Goal: Register for event/course

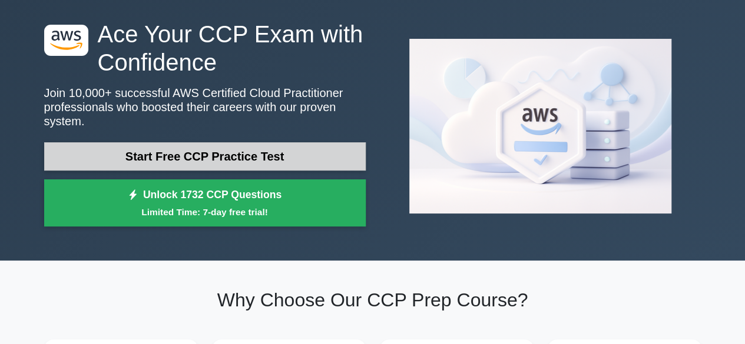
click at [277, 147] on link "Start Free CCP Practice Test" at bounding box center [204, 156] width 321 height 28
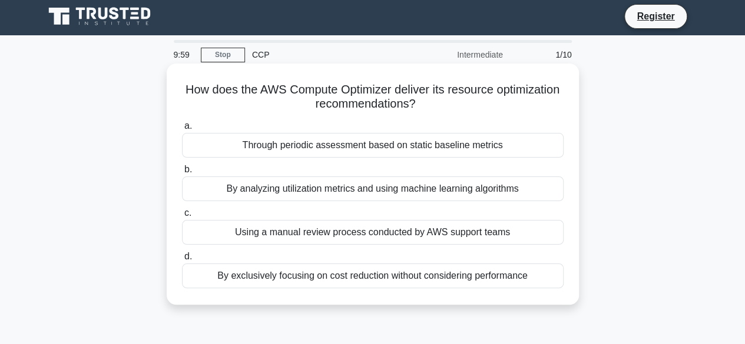
scroll to position [1, 0]
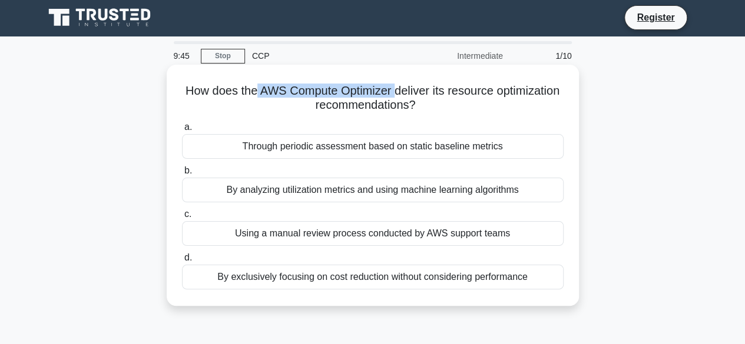
drag, startPoint x: 290, startPoint y: 89, endPoint x: 430, endPoint y: 87, distance: 140.1
click at [430, 87] on h5 "How does the AWS Compute Optimizer deliver its resource optimization recommenda…" at bounding box center [373, 98] width 384 height 29
drag, startPoint x: 280, startPoint y: 105, endPoint x: 462, endPoint y: 111, distance: 182.0
click at [462, 111] on h5 "How does the AWS Compute Optimizer deliver its resource optimization recommenda…" at bounding box center [373, 98] width 384 height 29
click at [290, 190] on div "By analyzing utilization metrics and using machine learning algorithms" at bounding box center [373, 190] width 382 height 25
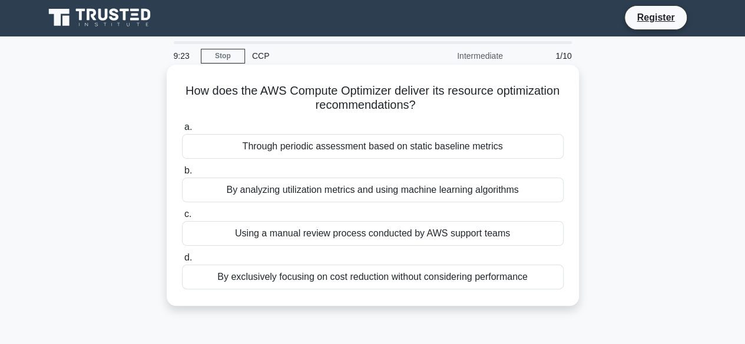
click at [182, 175] on input "b. By analyzing utilization metrics and using machine learning algorithms" at bounding box center [182, 171] width 0 height 8
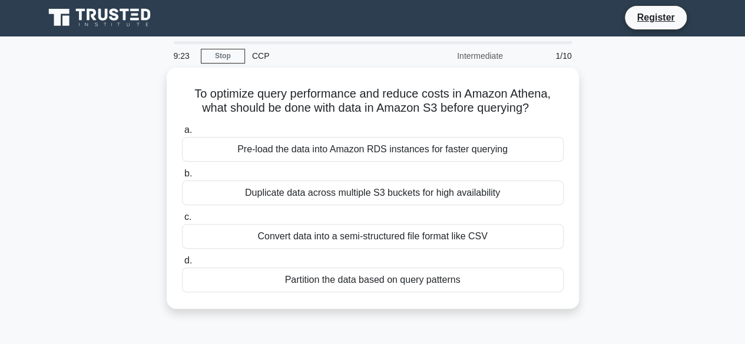
scroll to position [0, 0]
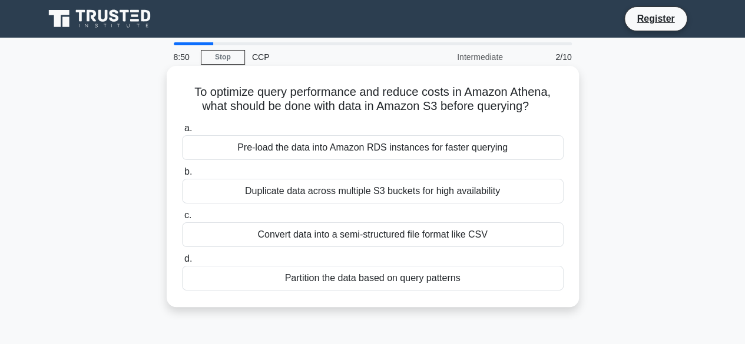
click at [389, 191] on div "Duplicate data across multiple S3 buckets for high availability" at bounding box center [373, 191] width 382 height 25
click at [182, 176] on input "b. Duplicate data across multiple S3 buckets for high availability" at bounding box center [182, 172] width 0 height 8
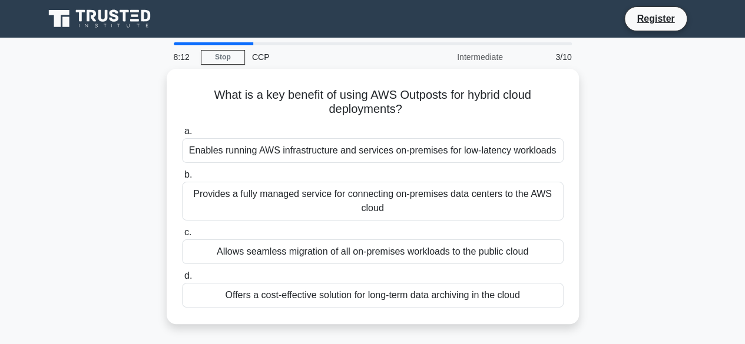
click at [95, 191] on div "What is a key benefit of using AWS Outposts for hybrid cloud deployments? .spin…" at bounding box center [372, 204] width 671 height 270
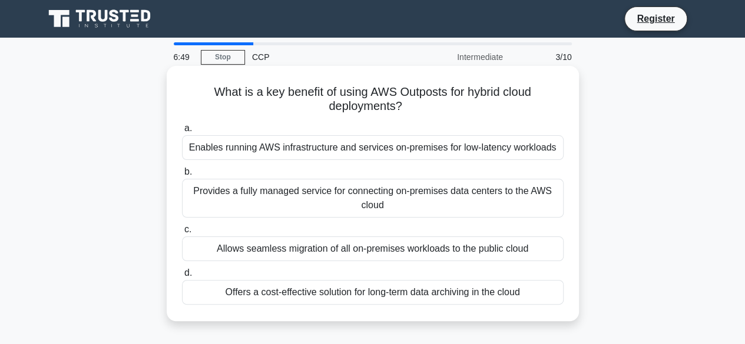
click at [420, 203] on div "Provides a fully managed service for connecting on-premises data centers to the…" at bounding box center [373, 198] width 382 height 39
click at [182, 176] on input "b. Provides a fully managed service for connecting on-premises data centers to …" at bounding box center [182, 172] width 0 height 8
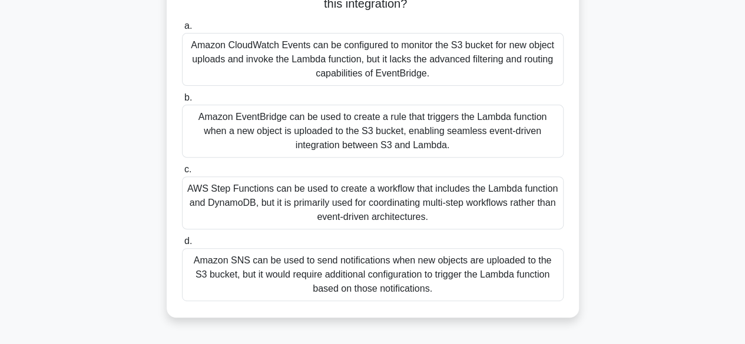
scroll to position [131, 0]
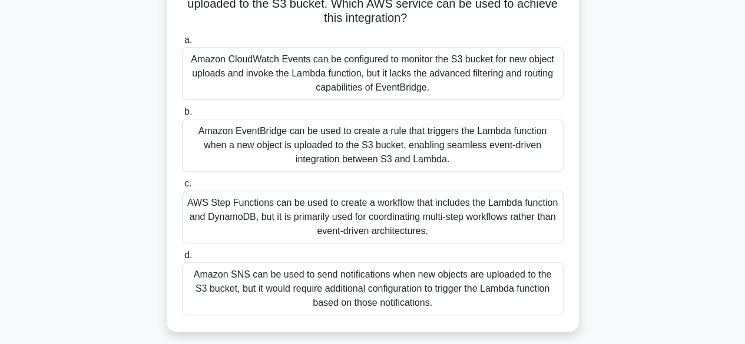
click at [413, 138] on div "Amazon EventBridge can be used to create a rule that triggers the Lambda functi…" at bounding box center [373, 145] width 382 height 53
click at [182, 116] on input "b. Amazon EventBridge can be used to create a rule that triggers the Lambda fun…" at bounding box center [182, 112] width 0 height 8
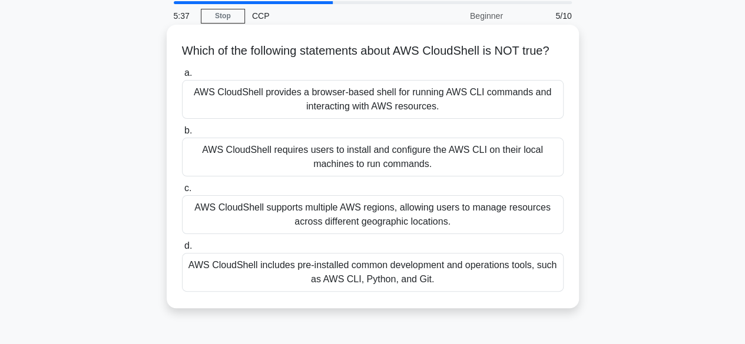
scroll to position [35, 0]
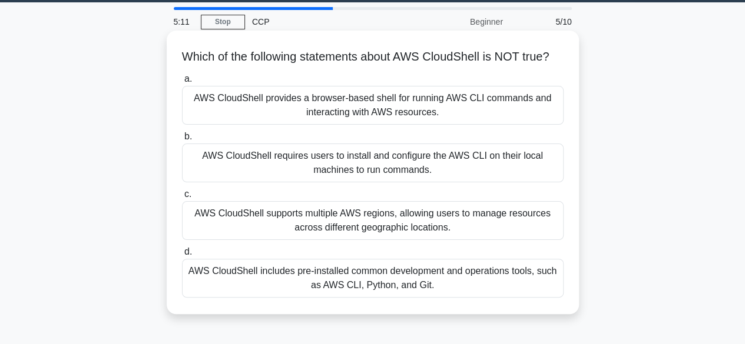
click at [360, 167] on div "AWS CloudShell requires users to install and configure the AWS CLI on their loc…" at bounding box center [373, 163] width 382 height 39
click at [182, 141] on input "b. AWS CloudShell requires users to install and configure the AWS CLI on their …" at bounding box center [182, 137] width 0 height 8
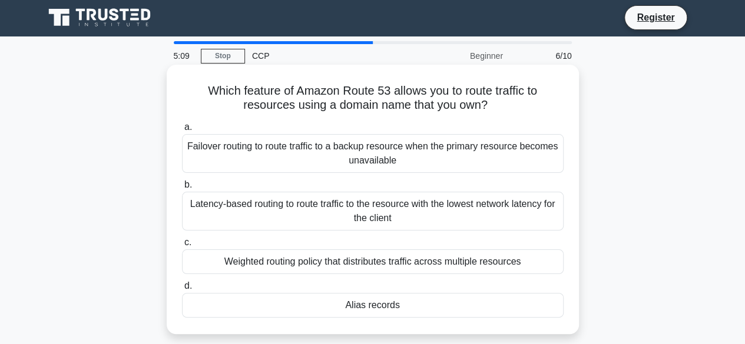
scroll to position [0, 0]
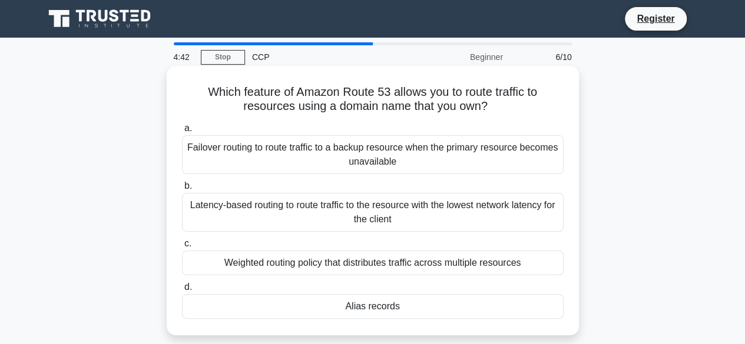
click at [424, 263] on div "Weighted routing policy that distributes traffic across multiple resources" at bounding box center [373, 263] width 382 height 25
click at [182, 248] on input "c. Weighted routing policy that distributes traffic across multiple resources" at bounding box center [182, 244] width 0 height 8
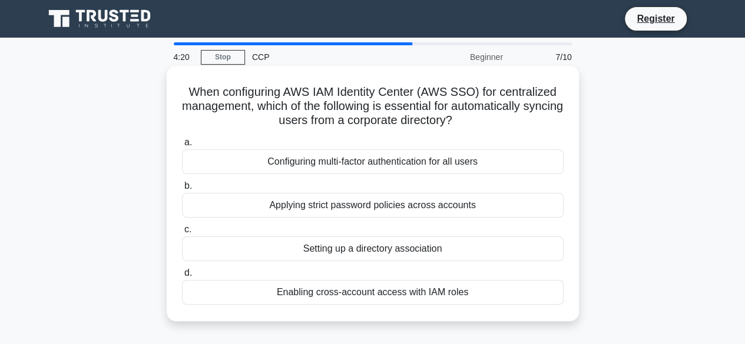
click at [372, 165] on div "Configuring multi-factor authentication for all users" at bounding box center [373, 162] width 382 height 25
click at [182, 147] on input "a. Configuring multi-factor authentication for all users" at bounding box center [182, 143] width 0 height 8
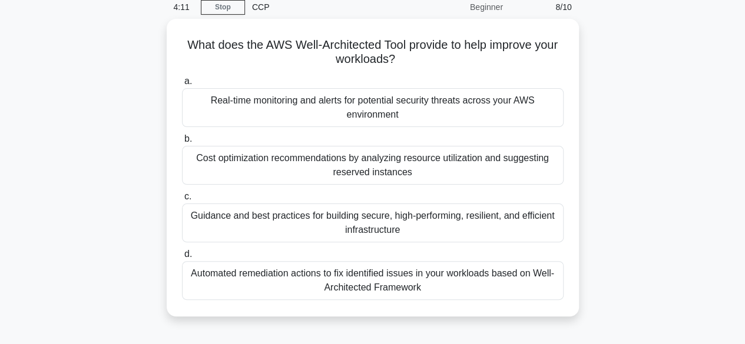
scroll to position [51, 0]
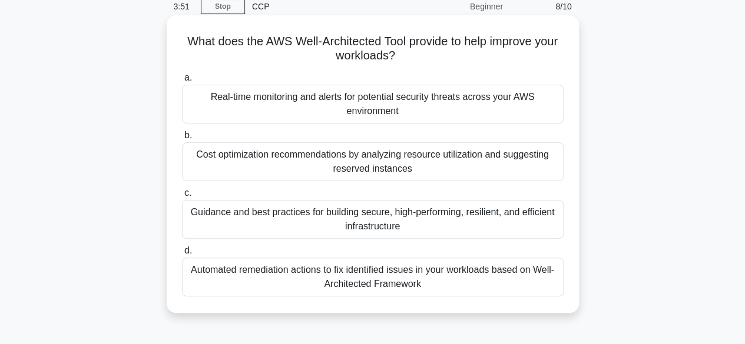
click at [418, 217] on div "Guidance and best practices for building secure, high-performing, resilient, an…" at bounding box center [373, 219] width 382 height 39
click at [182, 197] on input "c. Guidance and best practices for building secure, high-performing, resilient,…" at bounding box center [182, 194] width 0 height 8
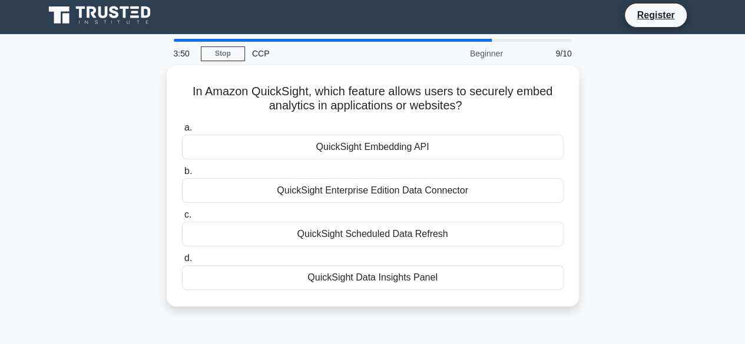
scroll to position [0, 0]
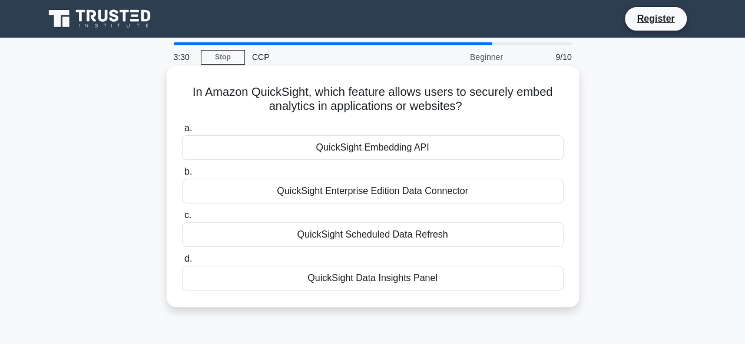
click at [384, 150] on div "QuickSight Embedding API" at bounding box center [373, 147] width 382 height 25
click at [182, 132] on input "a. QuickSight Embedding API" at bounding box center [182, 129] width 0 height 8
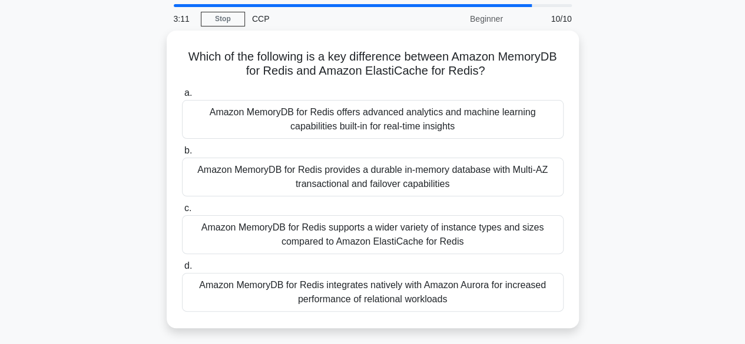
scroll to position [39, 0]
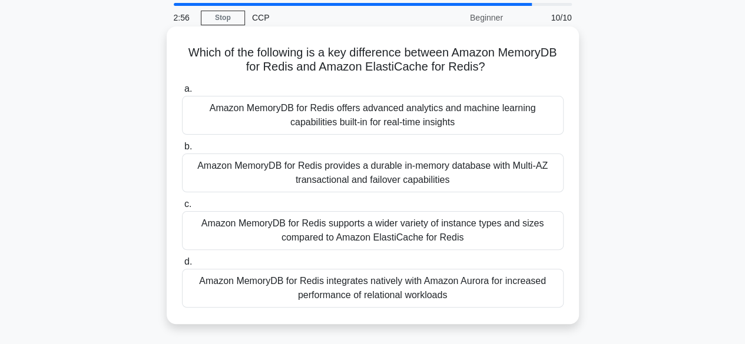
click at [447, 280] on div "Amazon MemoryDB for Redis integrates natively with Amazon Aurora for increased …" at bounding box center [373, 288] width 382 height 39
click at [182, 266] on input "d. Amazon MemoryDB for Redis integrates natively with Amazon Aurora for increas…" at bounding box center [182, 262] width 0 height 8
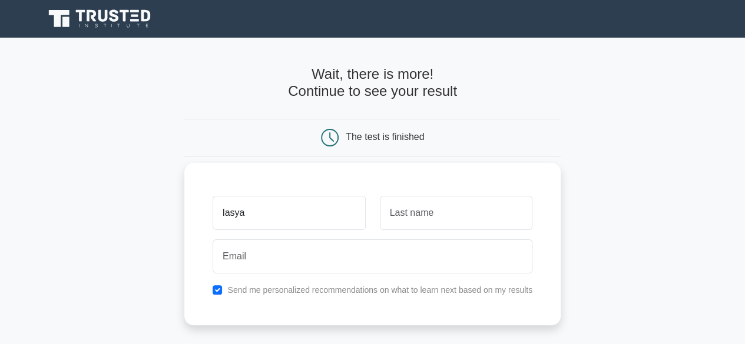
type input "lasya"
click at [400, 215] on input "text" at bounding box center [456, 213] width 153 height 34
type input "calluru"
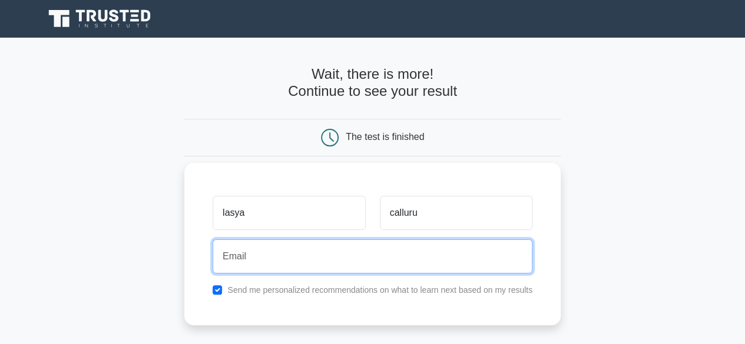
click at [345, 254] on input "email" at bounding box center [373, 257] width 320 height 34
type input "l"
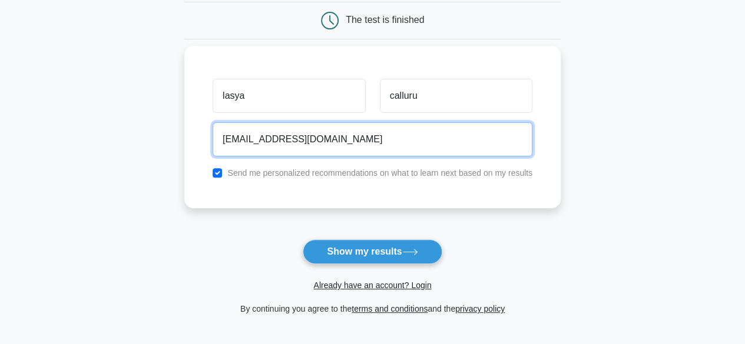
scroll to position [118, 0]
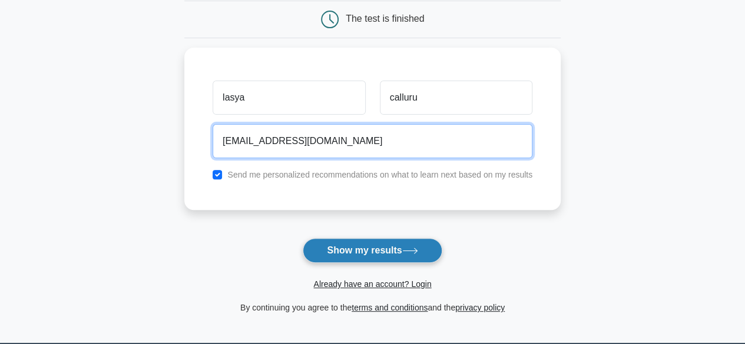
type input "calluru.lasyasree@gmail.com"
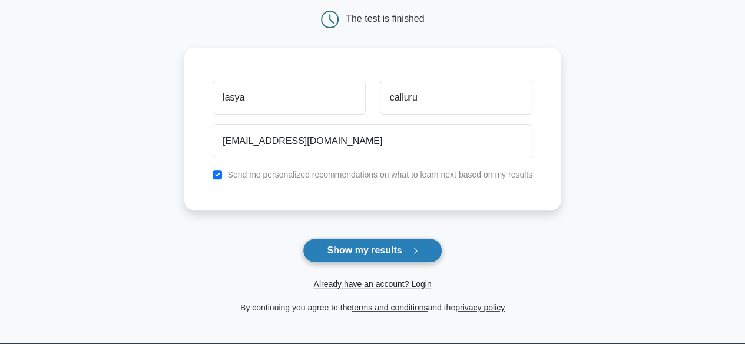
click at [338, 253] on button "Show my results" at bounding box center [372, 250] width 139 height 25
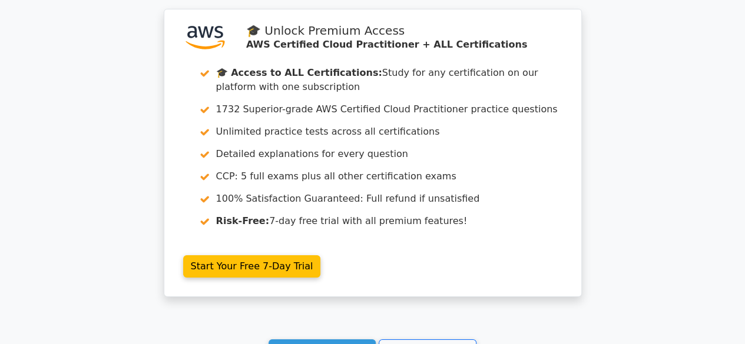
scroll to position [1950, 0]
